Goal: Feedback & Contribution: Contribute content

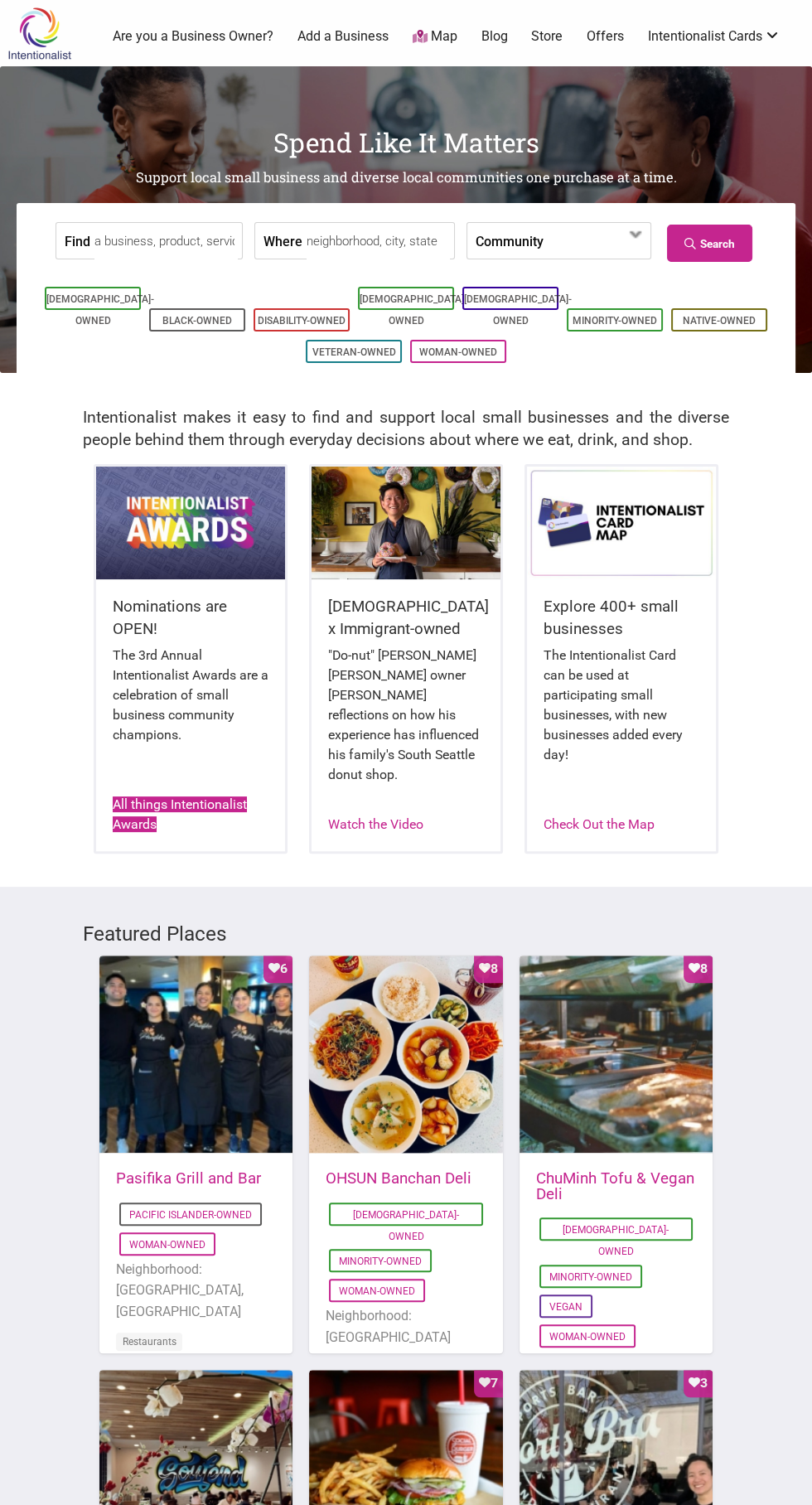
click at [195, 796] on link "All things Intentionalist Awards" at bounding box center [180, 814] width 134 height 36
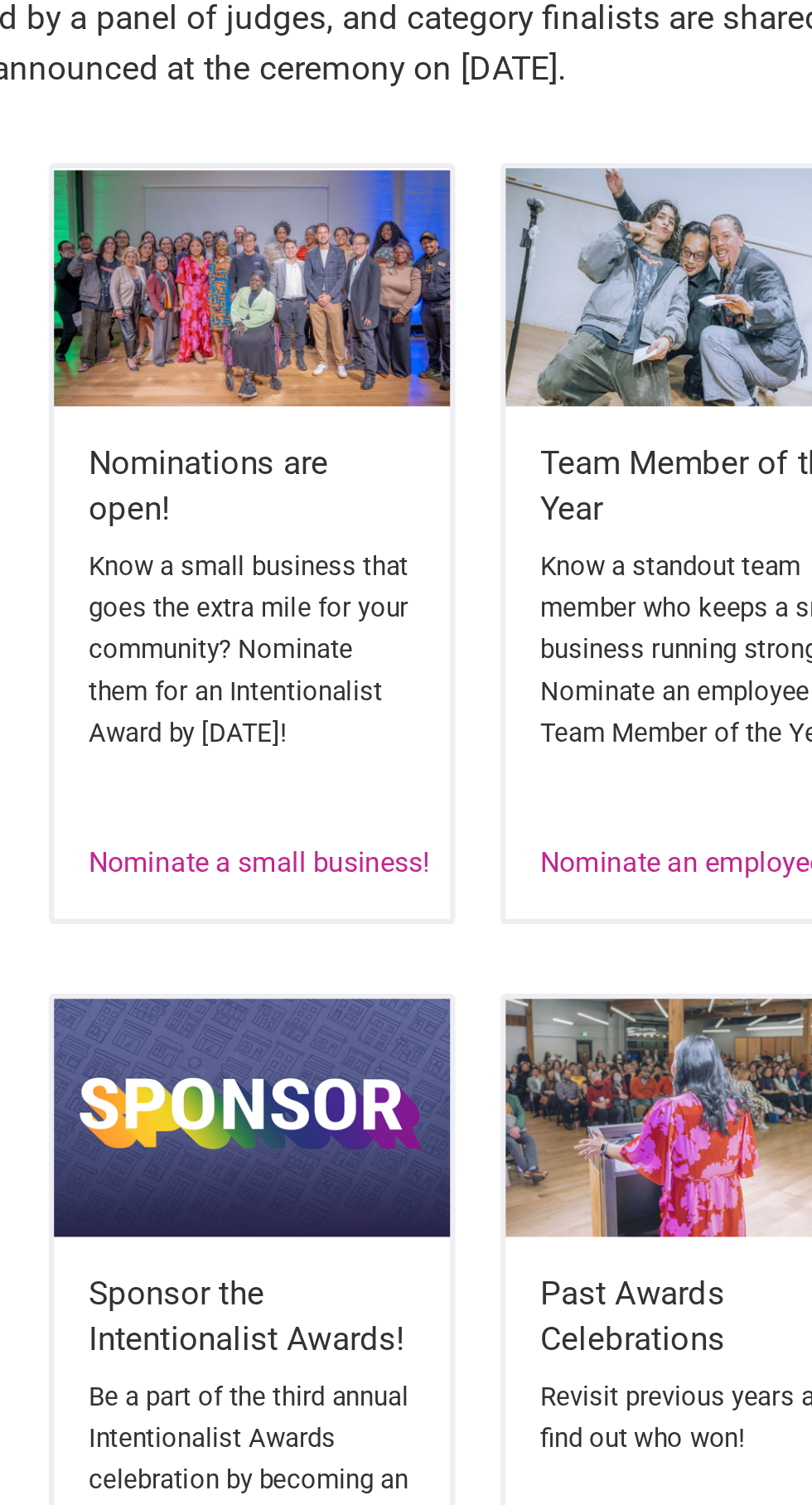
scroll to position [361, 0]
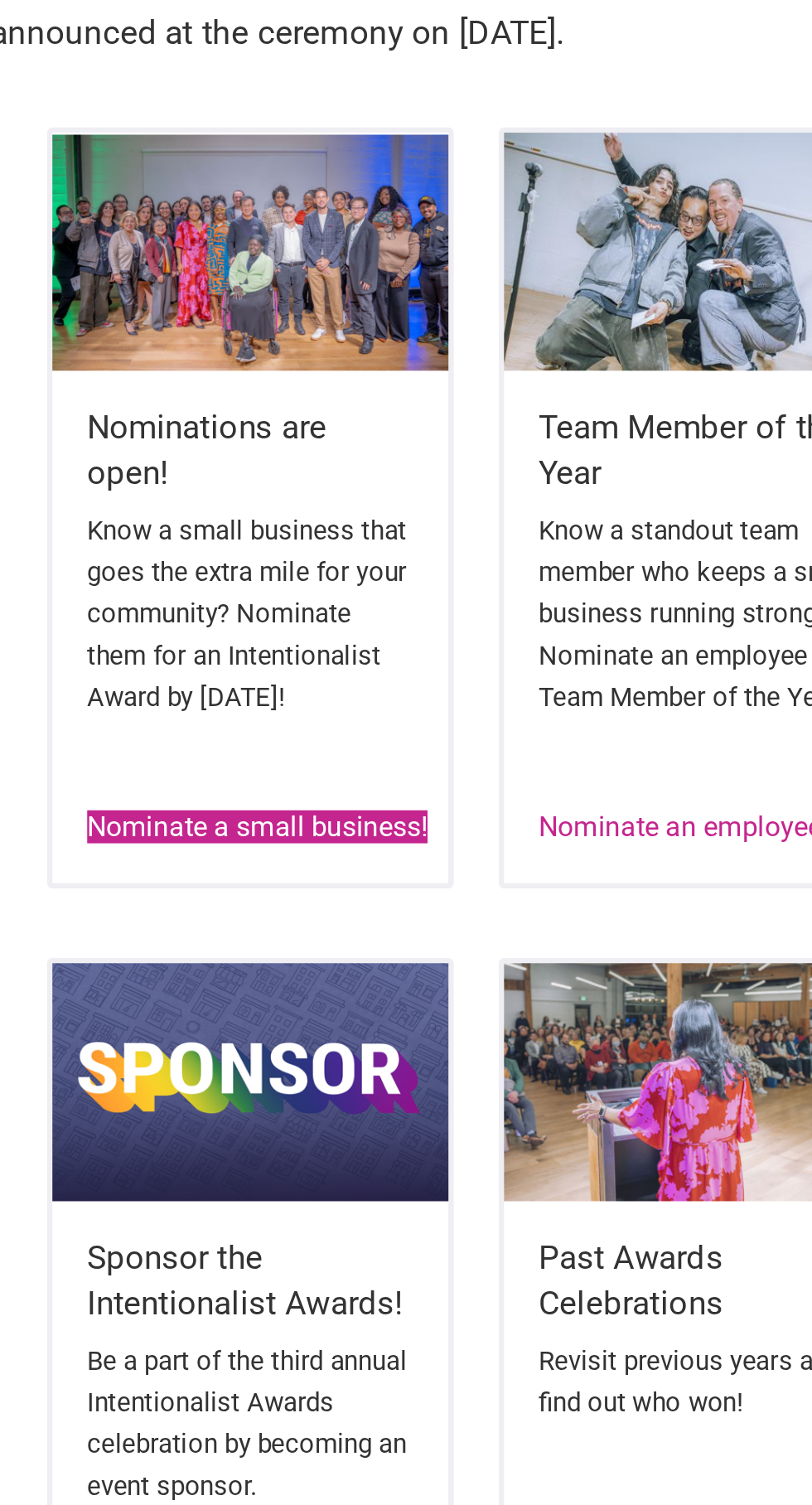
click at [215, 550] on link "Nominate a small business!" at bounding box center [194, 554] width 162 height 16
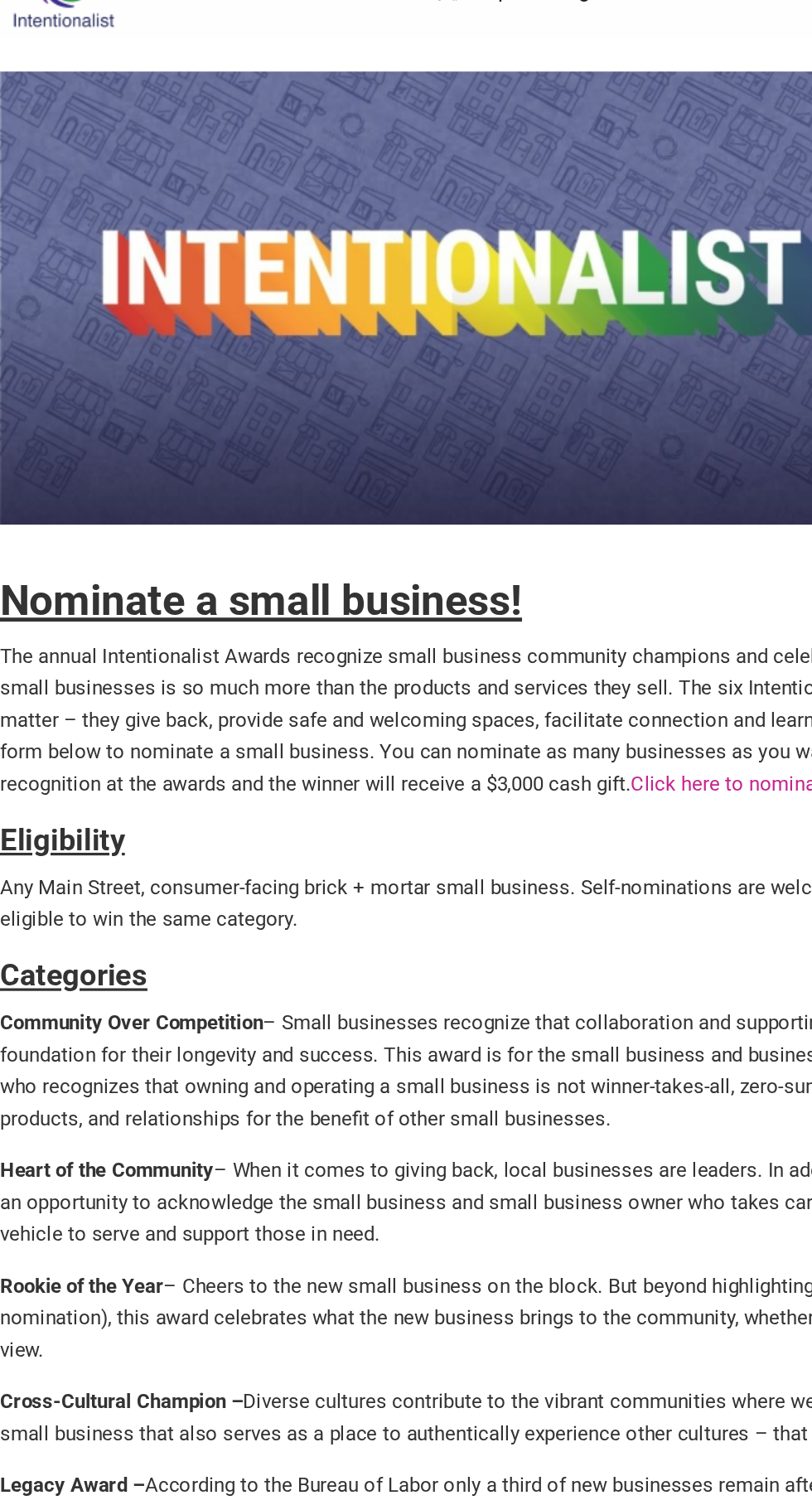
scroll to position [36, 0]
